Goal: Information Seeking & Learning: Learn about a topic

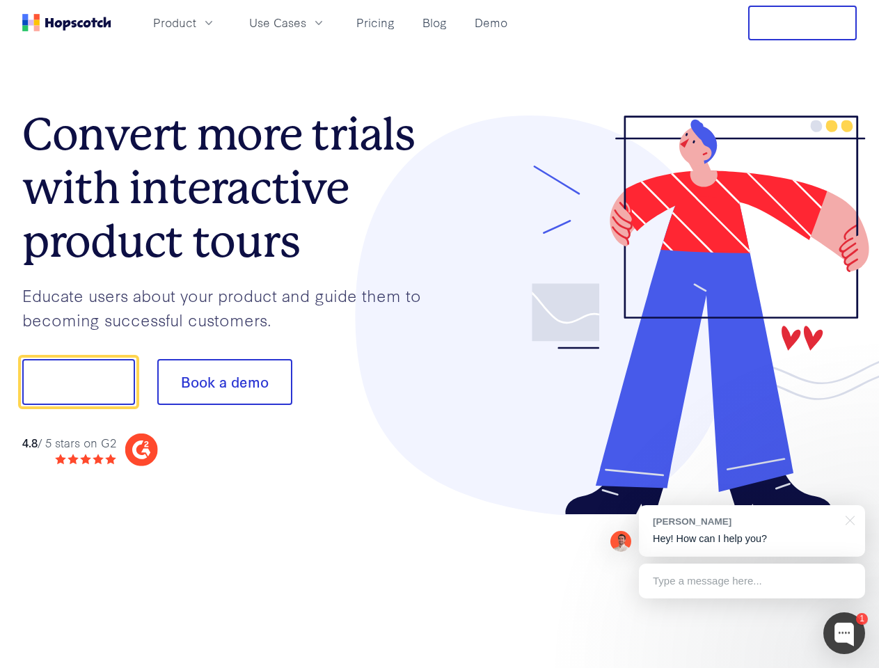
click at [440, 334] on div at bounding box center [649, 316] width 418 height 400
click at [196, 22] on span "Product" at bounding box center [174, 22] width 43 height 17
click at [306, 22] on span "Use Cases" at bounding box center [277, 22] width 57 height 17
click at [803, 23] on button "Free Trial" at bounding box center [802, 23] width 109 height 35
click at [78, 382] on button "Show me!" at bounding box center [78, 382] width 113 height 46
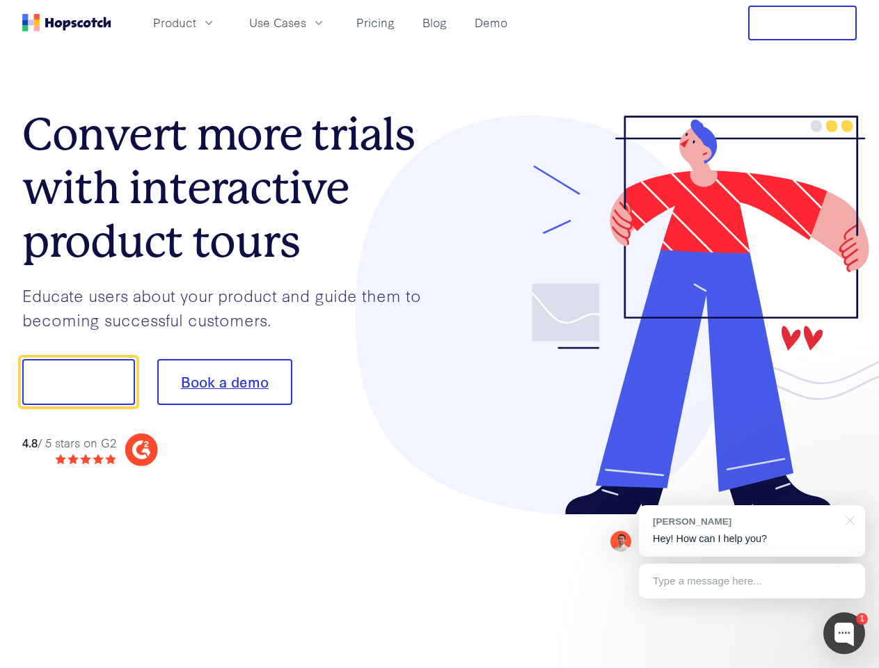
click at [224, 382] on button "Book a demo" at bounding box center [224, 382] width 135 height 46
click at [844, 633] on div at bounding box center [844, 634] width 42 height 42
click at [752, 531] on div "[PERSON_NAME] Hey! How can I help you?" at bounding box center [752, 531] width 226 height 52
click at [848, 519] on div at bounding box center [734, 474] width 261 height 278
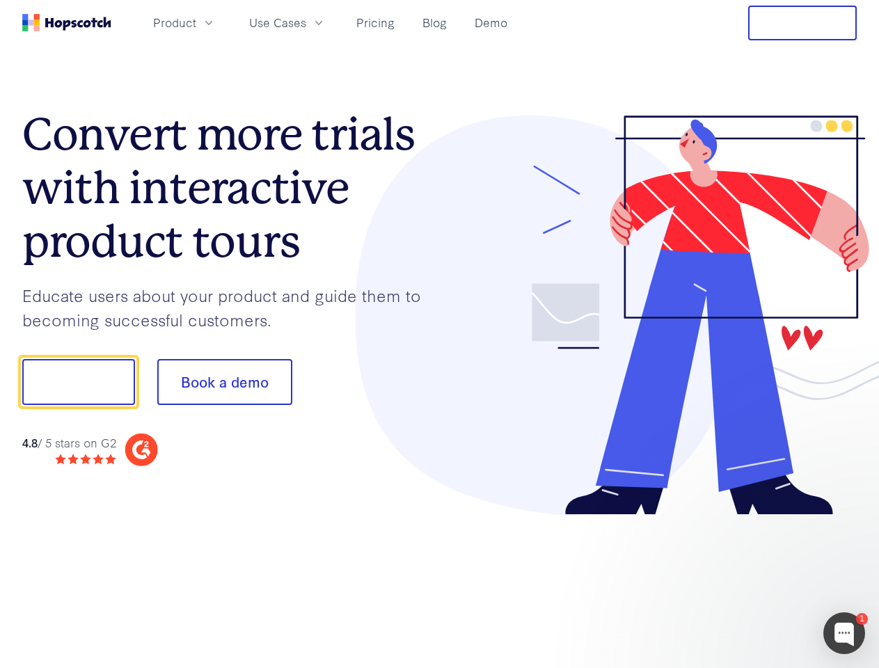
click at [752, 581] on div at bounding box center [734, 474] width 261 height 278
